Goal: Task Accomplishment & Management: Use online tool/utility

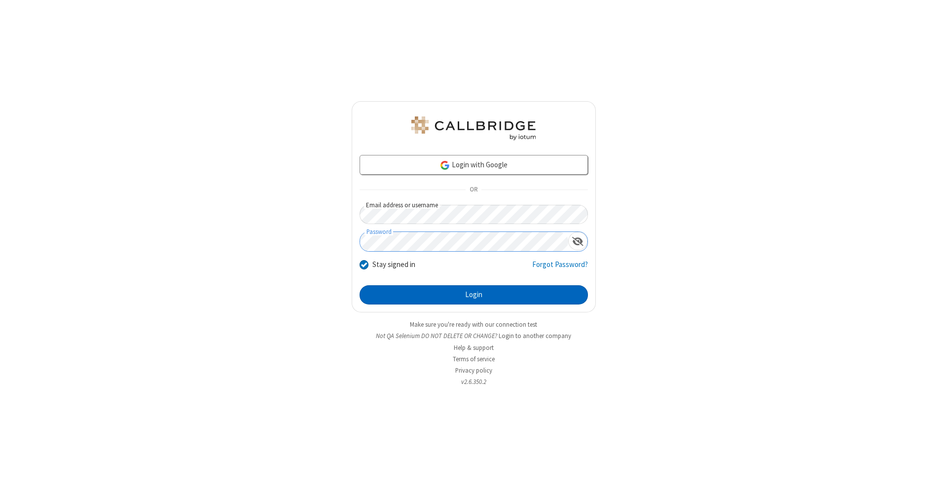
click at [474, 295] on button "Login" at bounding box center [474, 295] width 228 height 20
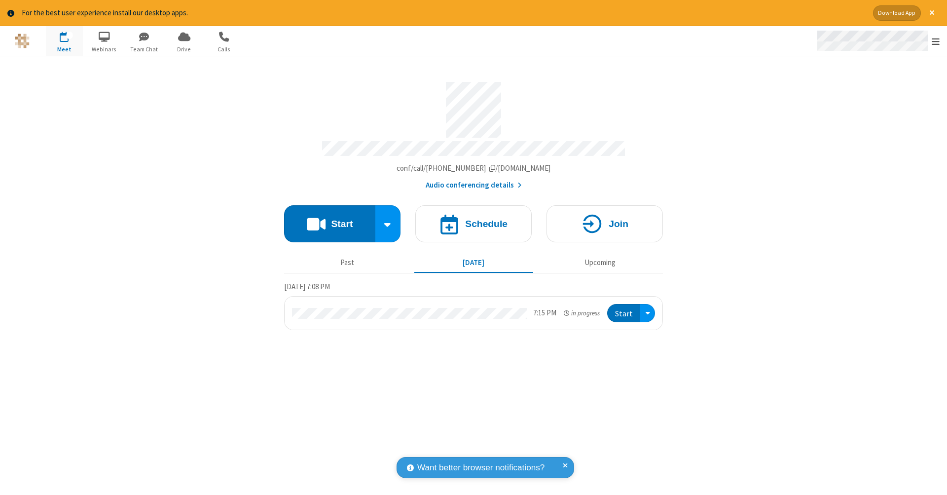
click at [936, 41] on span "Open menu" at bounding box center [936, 42] width 8 height 10
click at [184, 49] on span "Drive" at bounding box center [184, 49] width 37 height 9
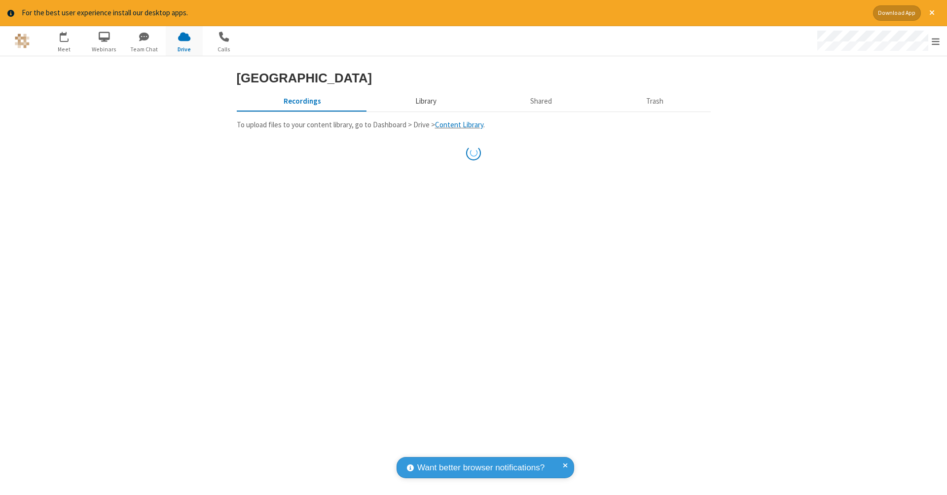
click at [424, 111] on button "Library" at bounding box center [425, 101] width 115 height 19
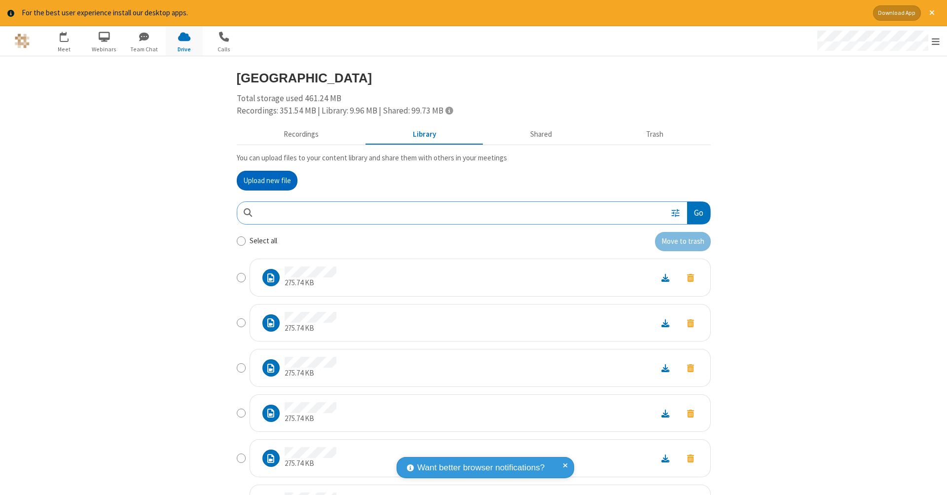
click at [694, 211] on button "Go" at bounding box center [698, 213] width 23 height 22
click at [267, 179] on button "Upload new file" at bounding box center [267, 181] width 61 height 20
